Goal: Find specific page/section: Find specific page/section

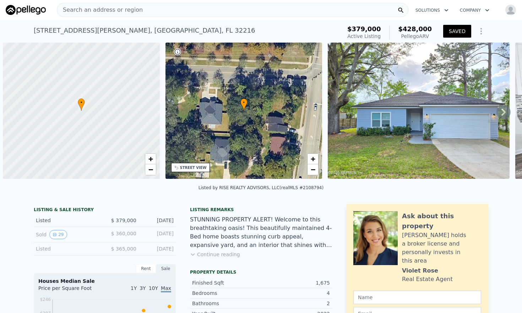
scroll to position [0, 3]
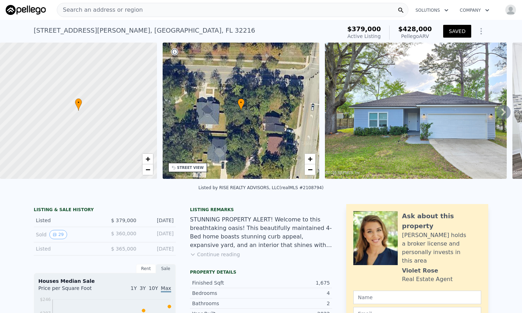
click at [128, 10] on span "Search an address or region" at bounding box center [100, 10] width 86 height 9
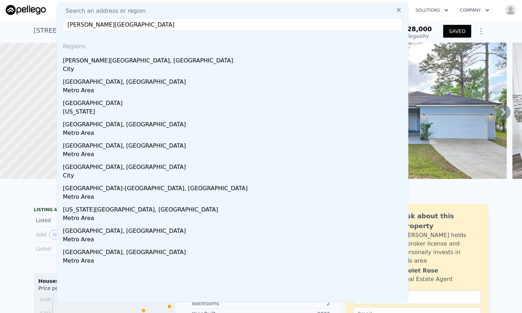
click at [206, 25] on input "[PERSON_NAME][GEOGRAPHIC_DATA]" at bounding box center [232, 24] width 339 height 13
paste input "[STREET_ADDRESS][PERSON_NAME]"
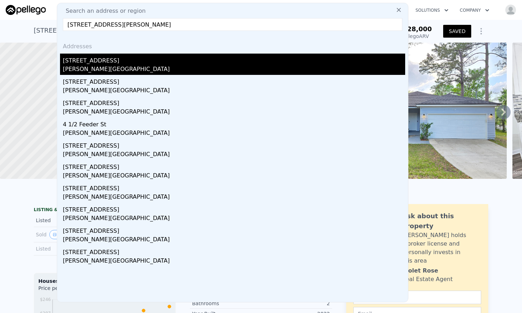
type input "[STREET_ADDRESS][PERSON_NAME]"
click at [185, 62] on div "[STREET_ADDRESS]" at bounding box center [234, 59] width 342 height 11
